Goal: Check status

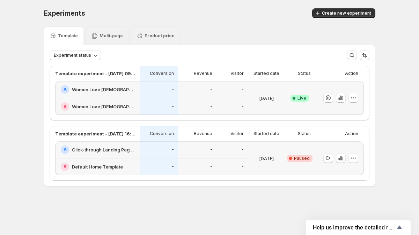
click at [150, 95] on div "-" at bounding box center [159, 89] width 38 height 17
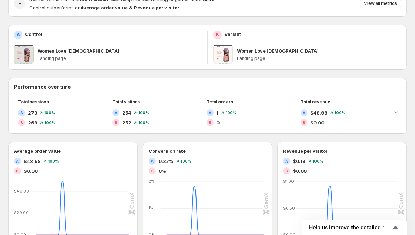
scroll to position [91, 0]
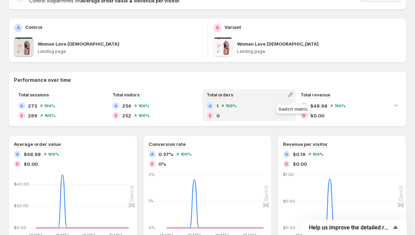
click at [291, 94] on icon "button" at bounding box center [290, 94] width 7 height 7
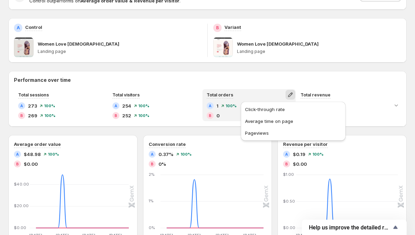
click at [291, 94] on icon "button" at bounding box center [290, 94] width 7 height 7
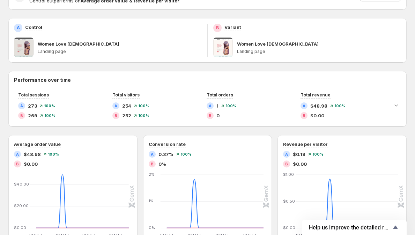
click at [297, 65] on div "Goal Conversion Device All devices Visitor All visitors Traffic source All sour…" at bounding box center [207, 177] width 398 height 452
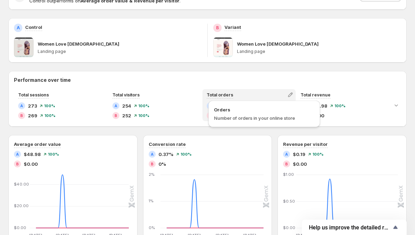
click at [225, 96] on span "Total orders" at bounding box center [220, 94] width 27 height 5
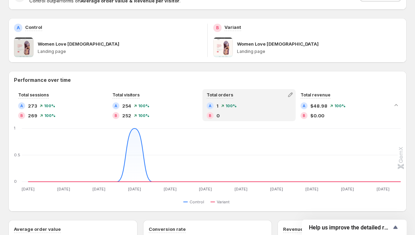
click at [252, 110] on div "A 1 100 % B 0" at bounding box center [249, 111] width 85 height 17
